Goal: Find specific page/section: Find specific page/section

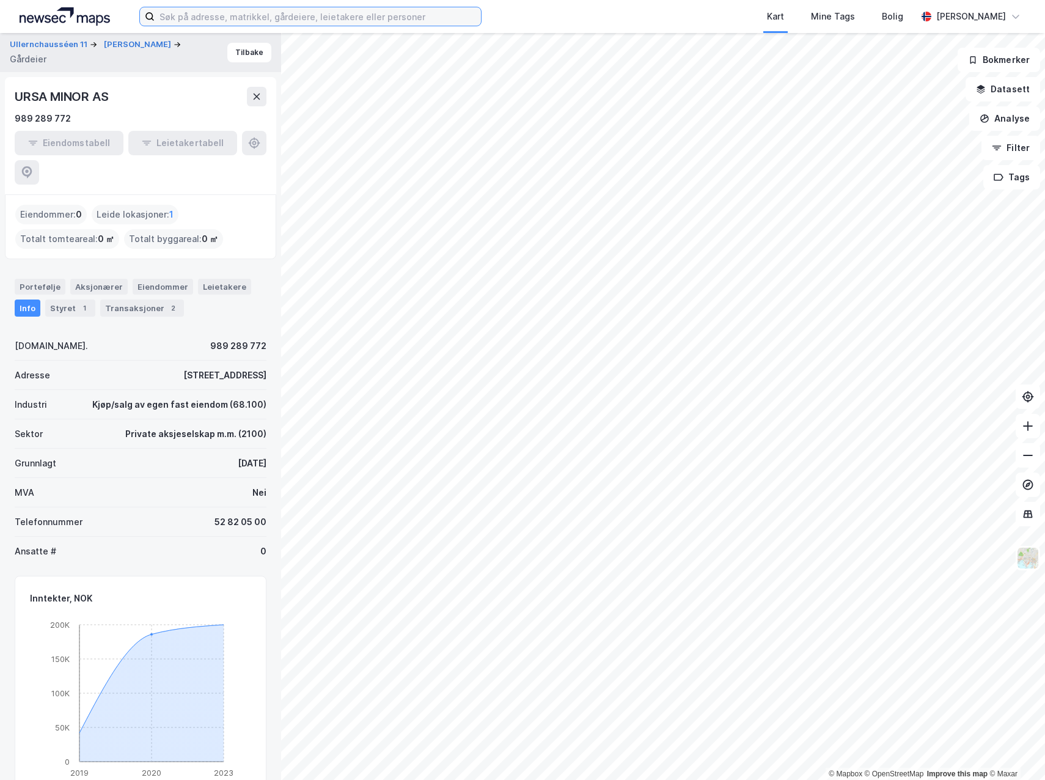
click at [250, 15] on input at bounding box center [318, 16] width 326 height 18
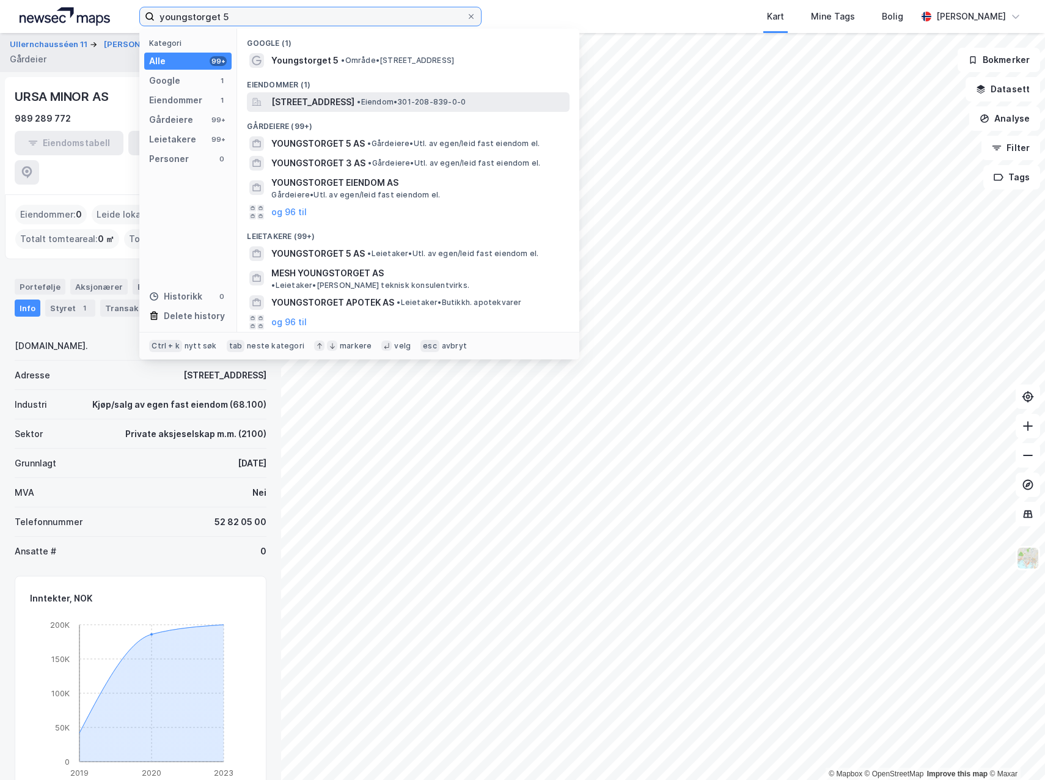
type input "youngstorget 5"
click at [354, 103] on span "[STREET_ADDRESS]" at bounding box center [312, 102] width 83 height 15
